Goal: Information Seeking & Learning: Check status

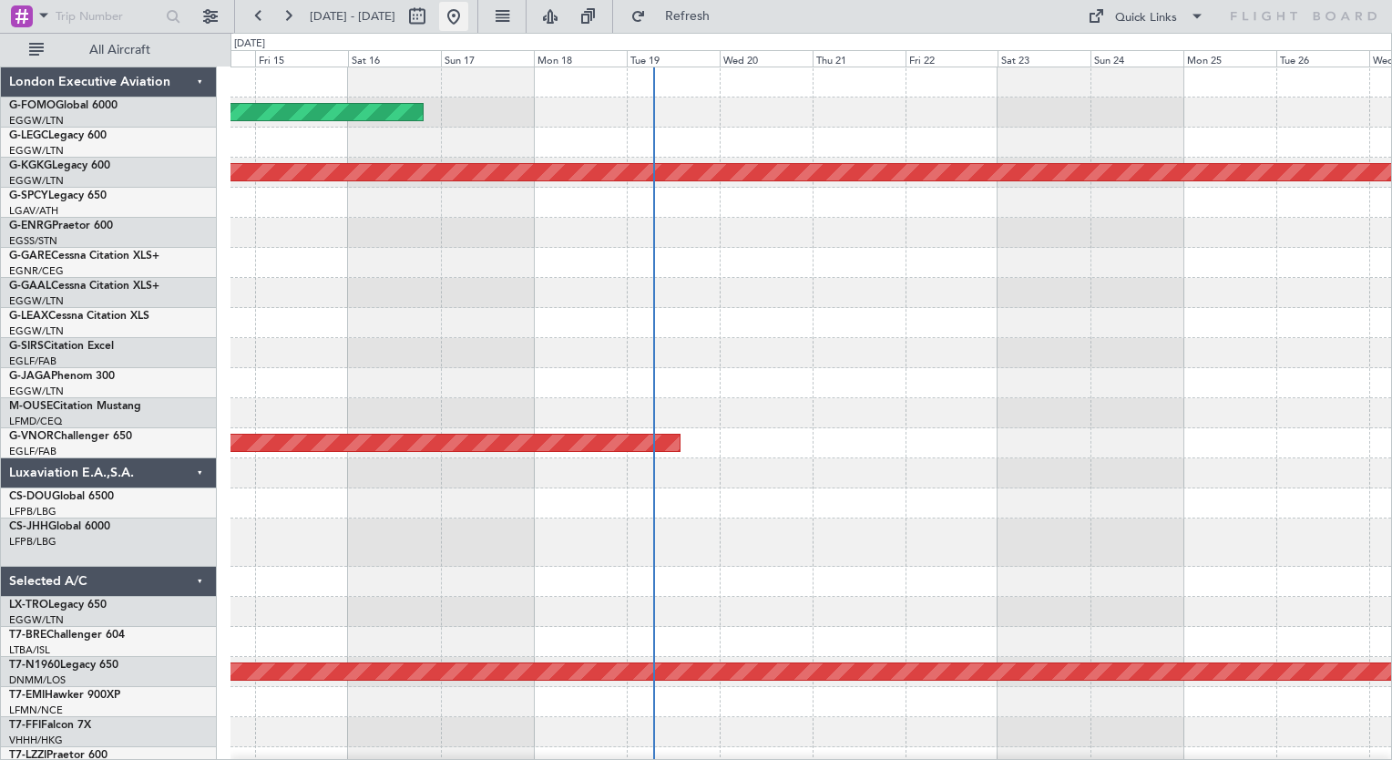
click at [468, 16] on button at bounding box center [453, 16] width 29 height 29
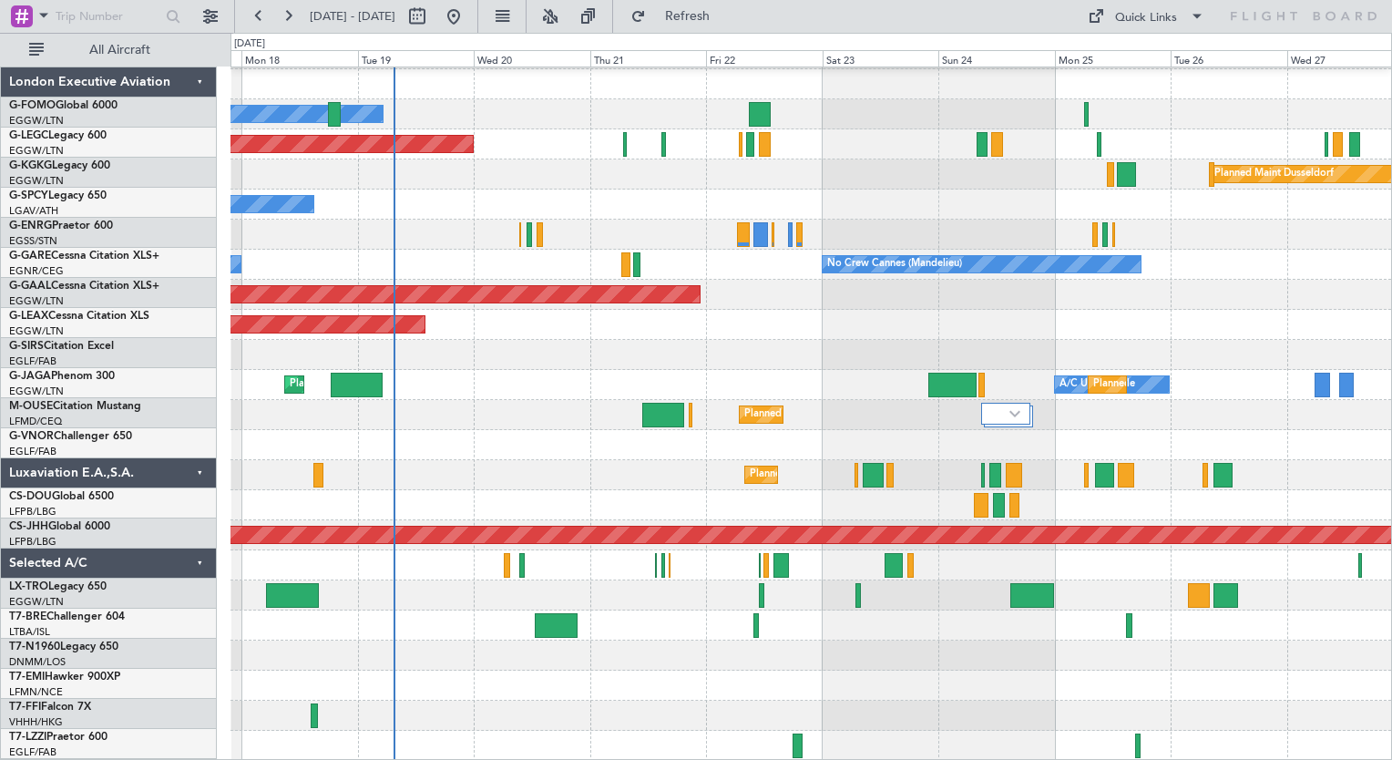
scroll to position [118, 0]
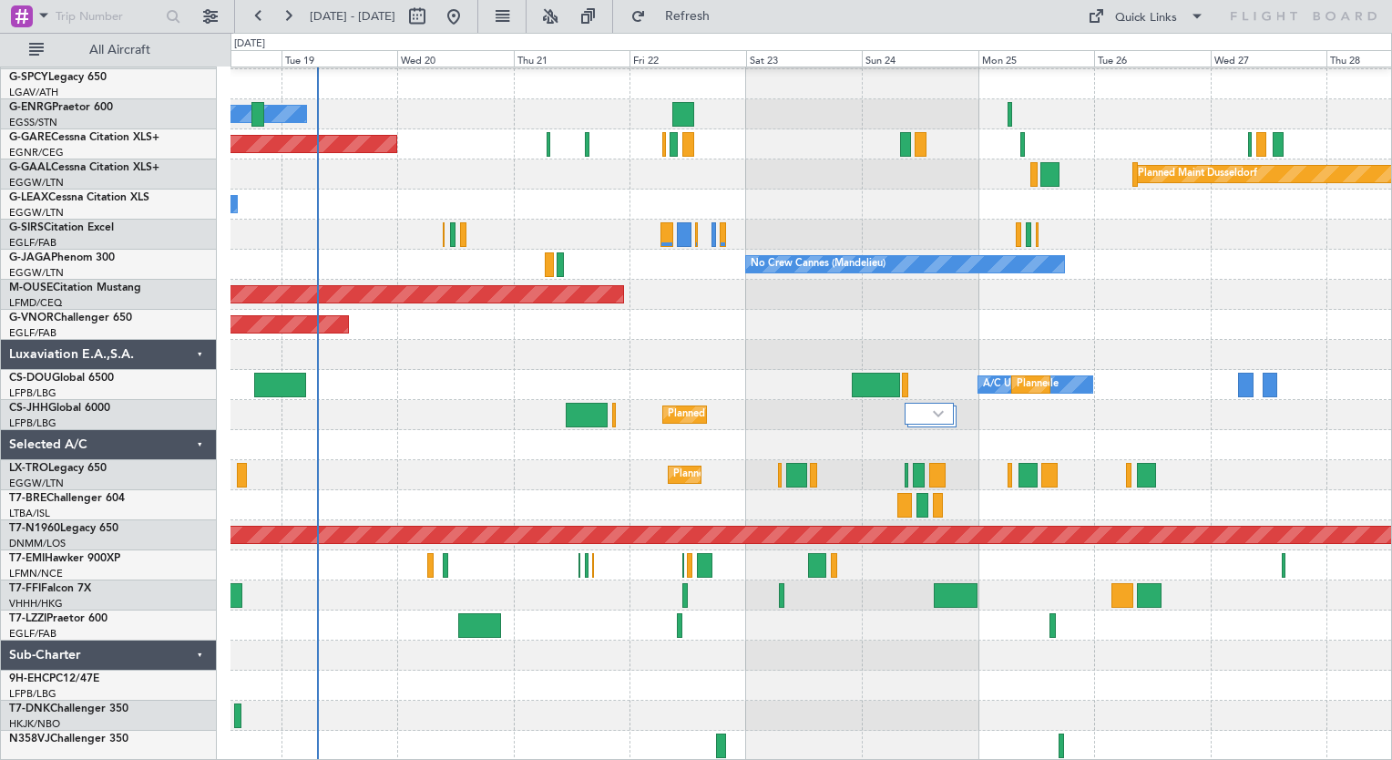
click at [537, 239] on div "AOG Maint [GEOGRAPHIC_DATA] (Ataturk) Owner Unplanned Maint [PERSON_NAME] Plann…" at bounding box center [811, 355] width 1161 height 812
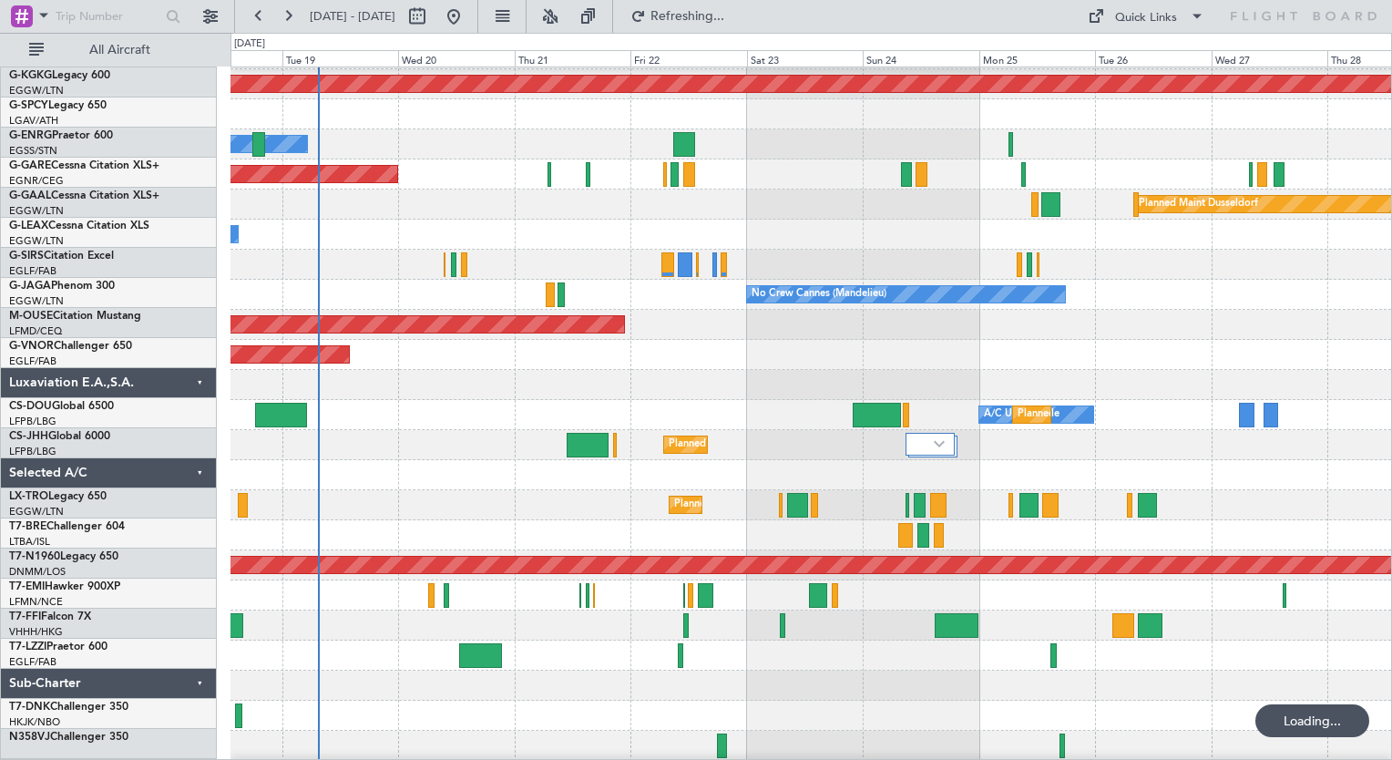
scroll to position [87, 0]
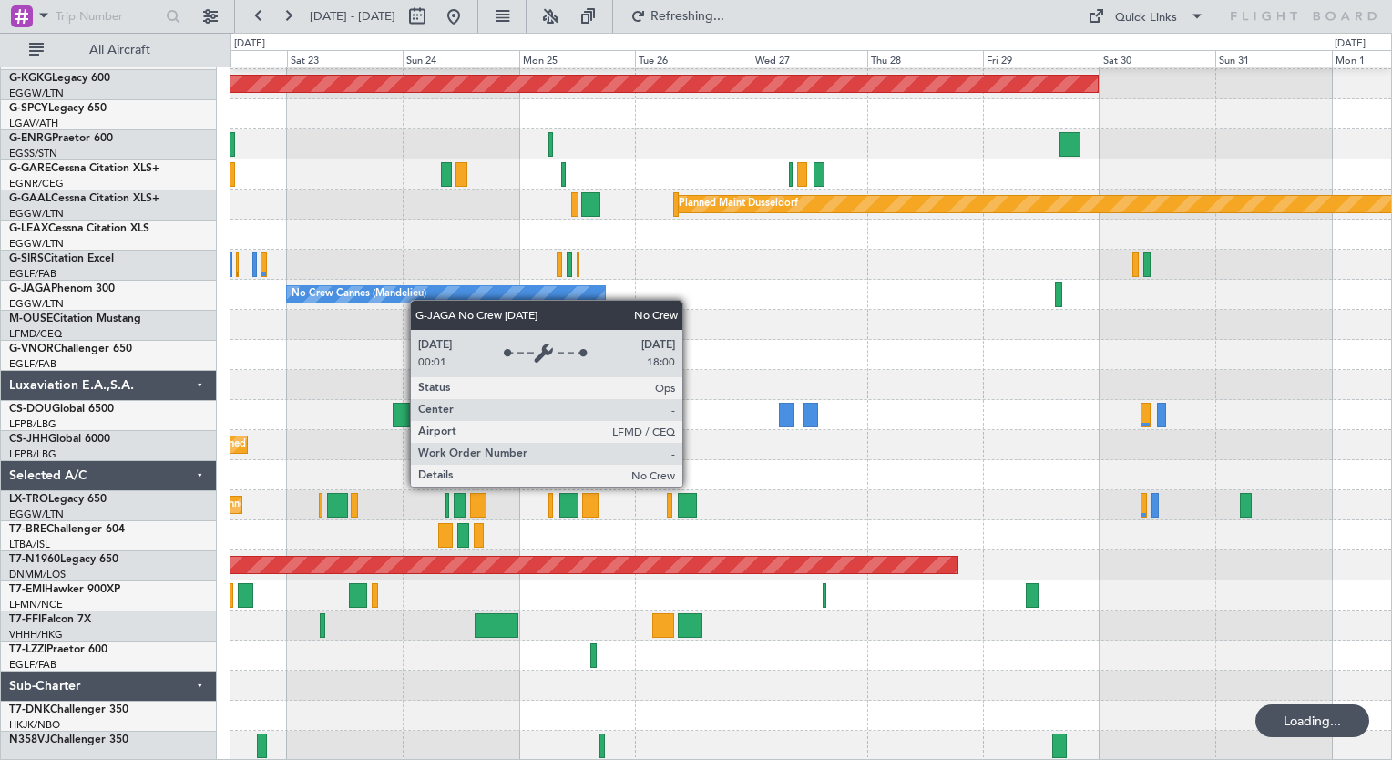
click at [351, 262] on div "A/C Unavailable [GEOGRAPHIC_DATA] ([GEOGRAPHIC_DATA]) Planned Maint [GEOGRAPHIC…" at bounding box center [811, 370] width 1161 height 782
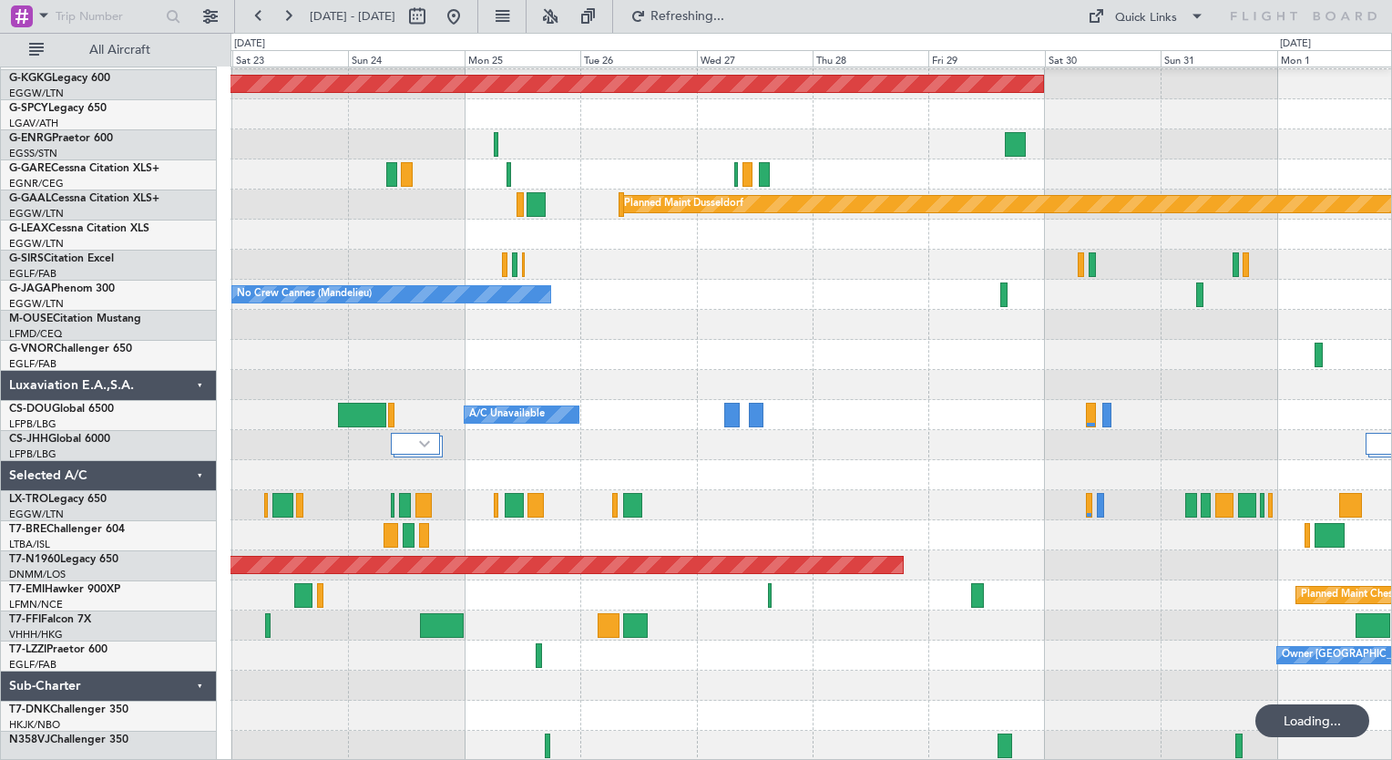
scroll to position [58, 0]
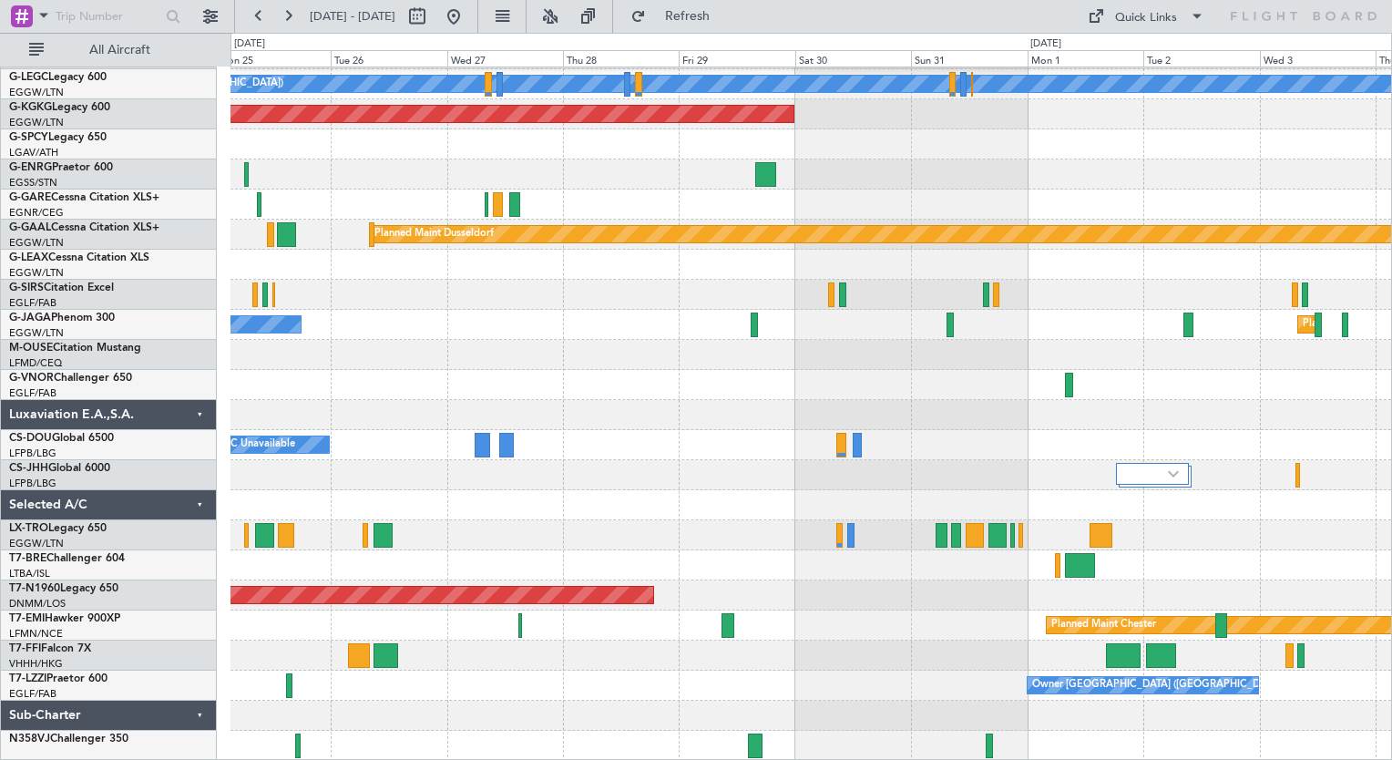
click at [769, 290] on div "A/C Unavailable [GEOGRAPHIC_DATA] ([GEOGRAPHIC_DATA]) AOG Maint [GEOGRAPHIC_DAT…" at bounding box center [811, 385] width 1161 height 752
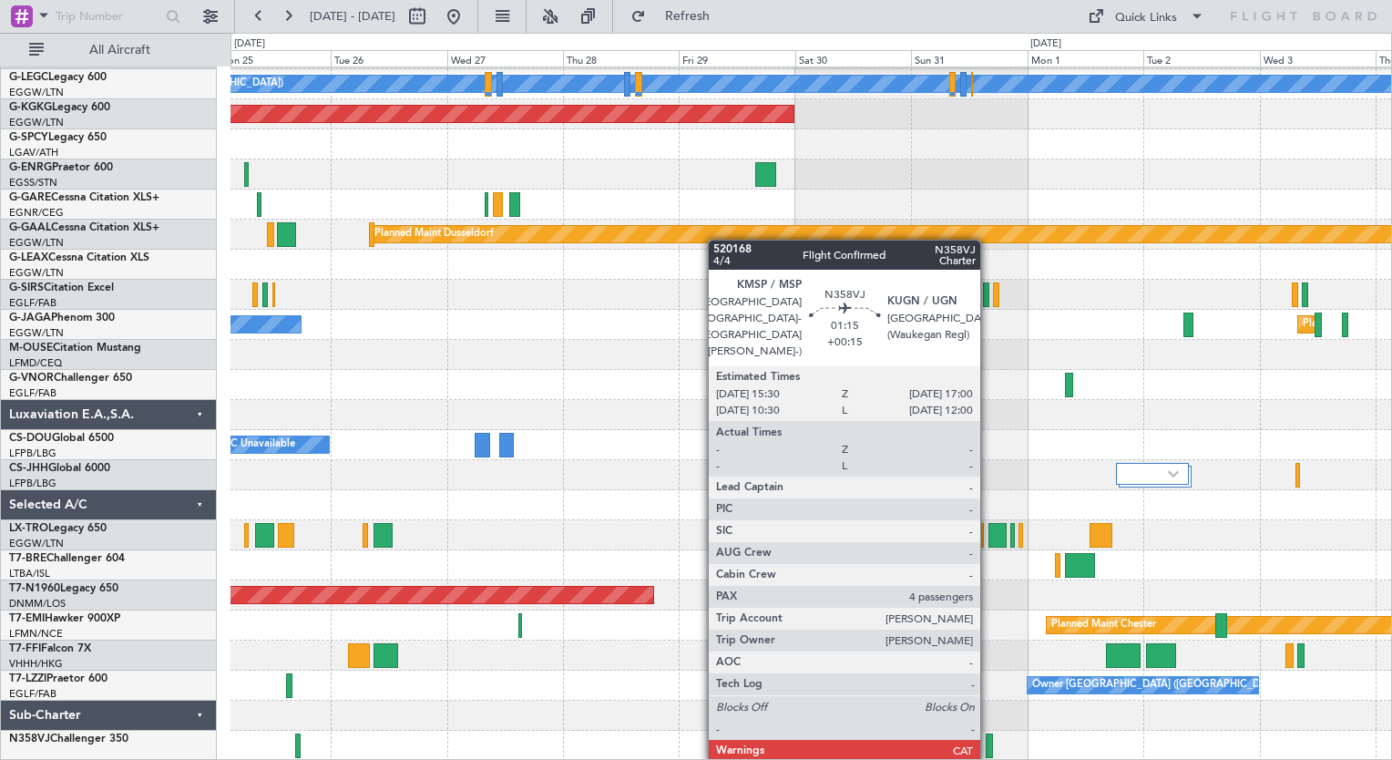
click at [989, 744] on div at bounding box center [989, 746] width 7 height 25
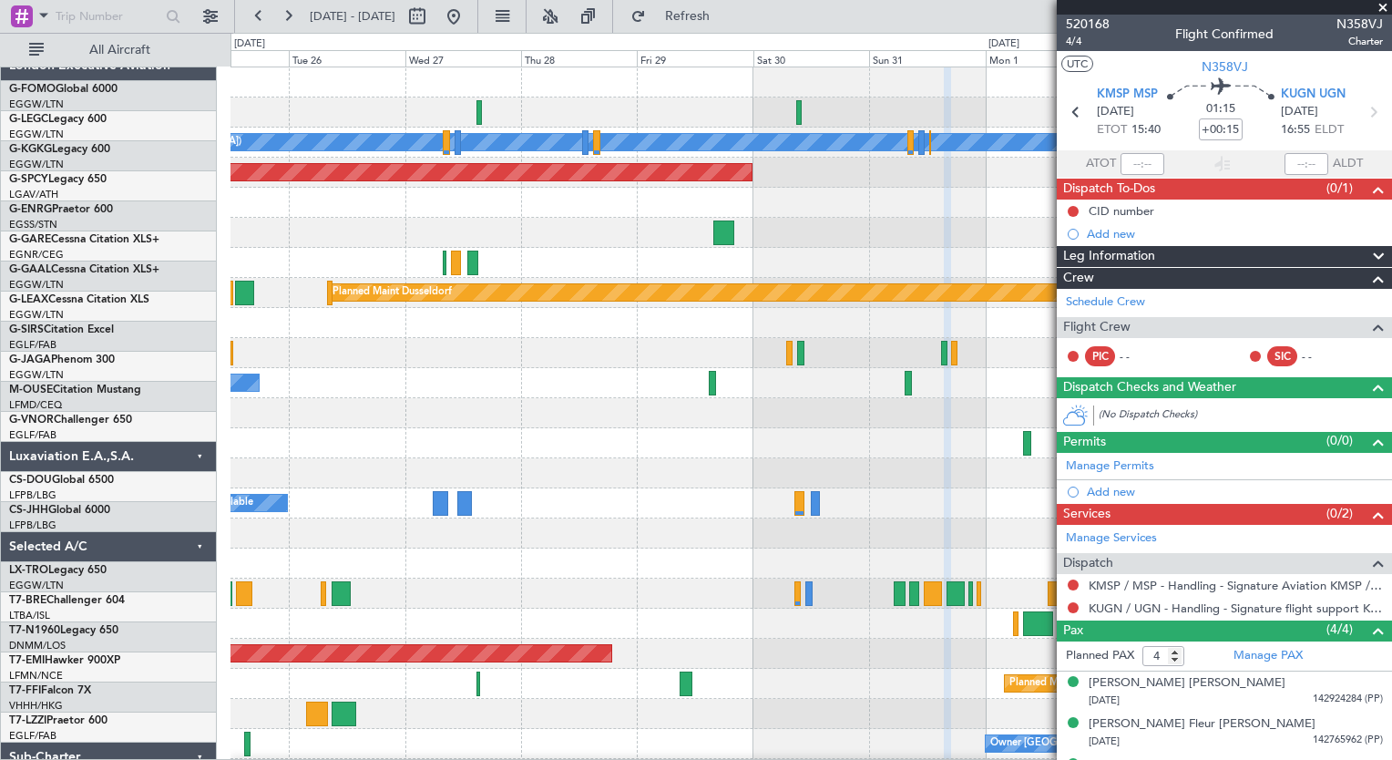
scroll to position [0, 0]
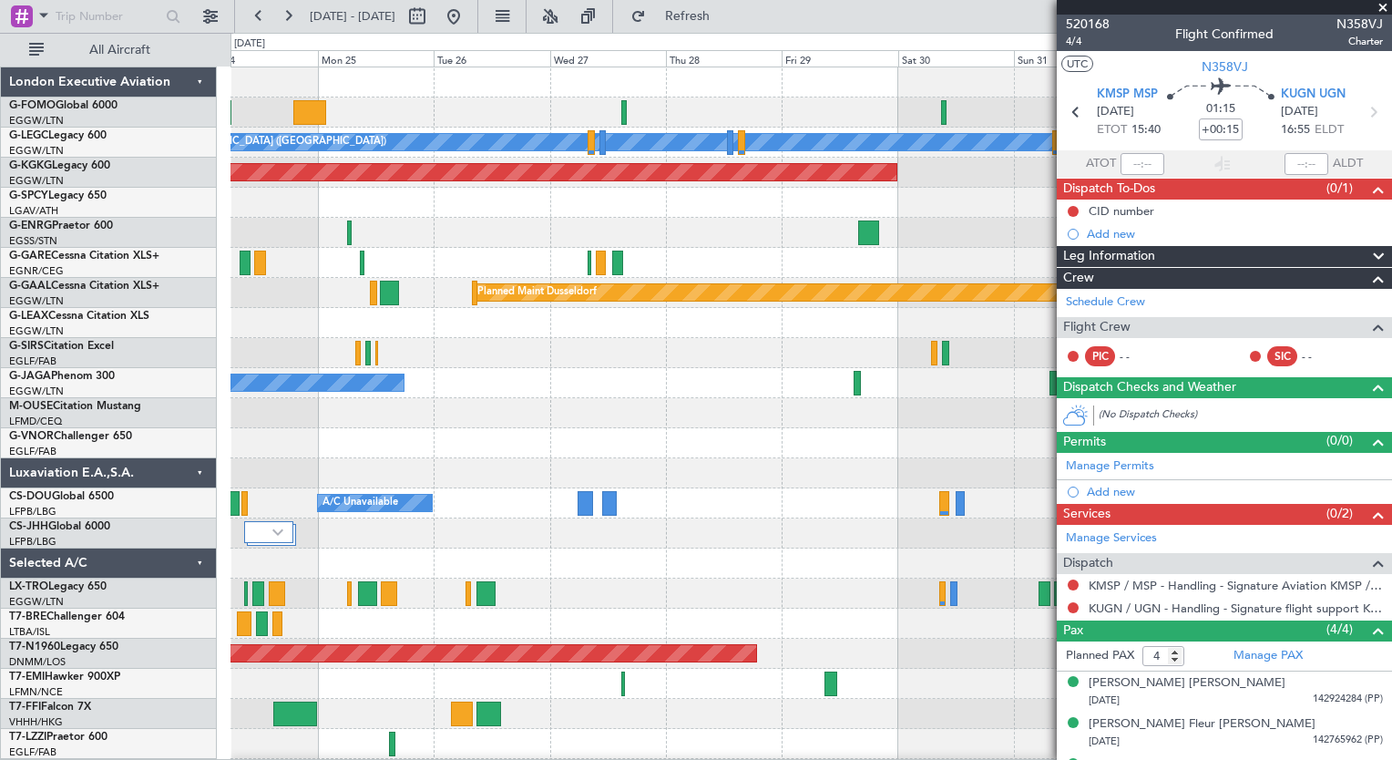
click at [835, 669] on div "A/C Unavailable [GEOGRAPHIC_DATA] ([GEOGRAPHIC_DATA]) Planned Maint [GEOGRAPHIC…" at bounding box center [811, 443] width 1161 height 752
click at [468, 18] on button at bounding box center [453, 16] width 29 height 29
